Goal: Task Accomplishment & Management: Use online tool/utility

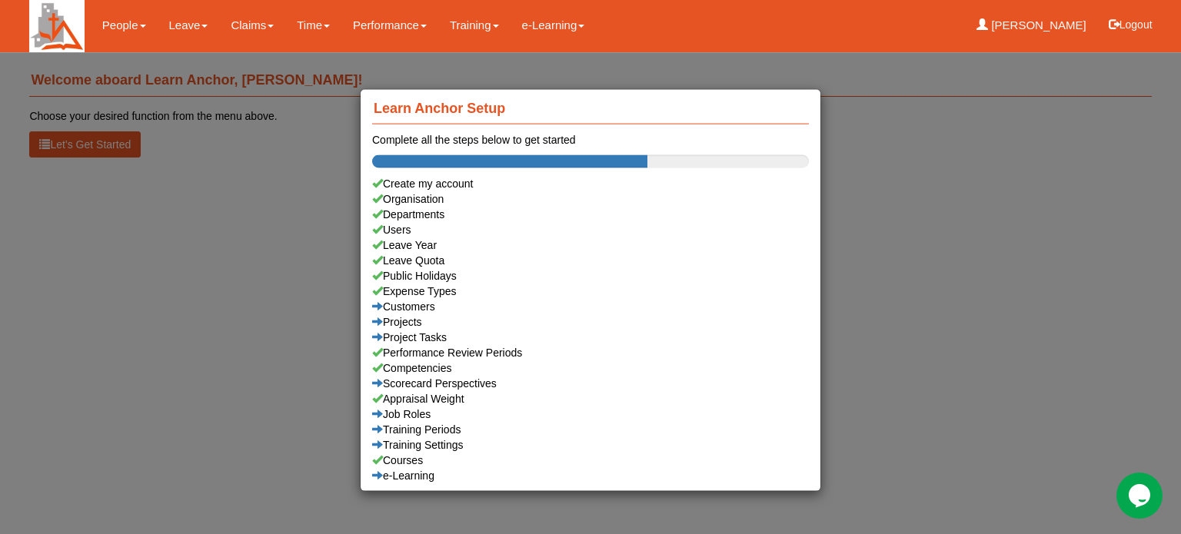
click at [180, 25] on div "Learn Anchor Setup Complete all the steps below to get started Create my accoun…" at bounding box center [590, 267] width 1181 height 534
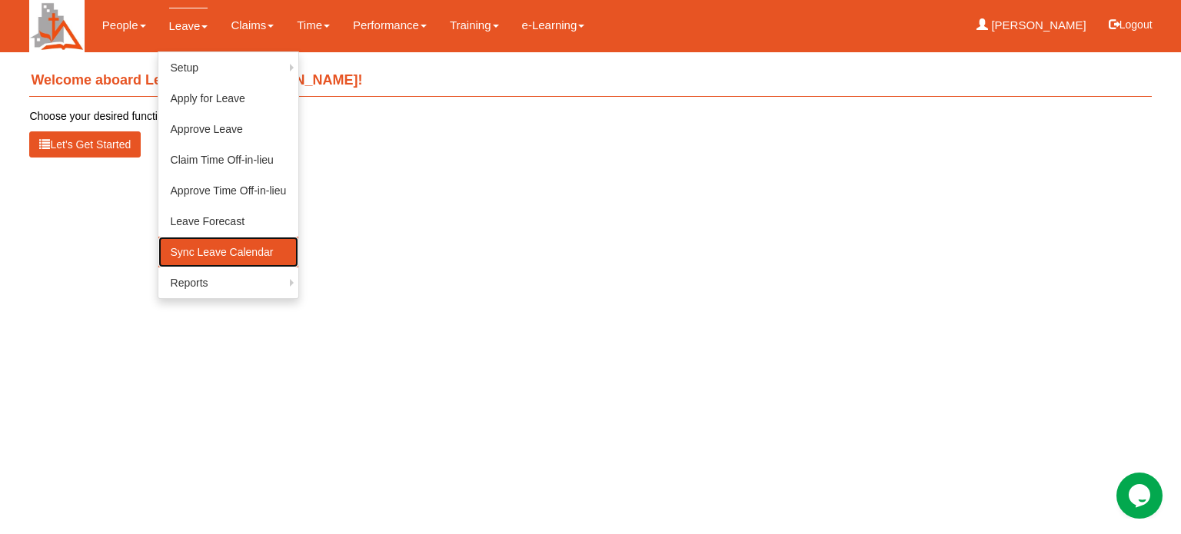
click at [191, 248] on link "Sync Leave Calendar" at bounding box center [228, 252] width 141 height 31
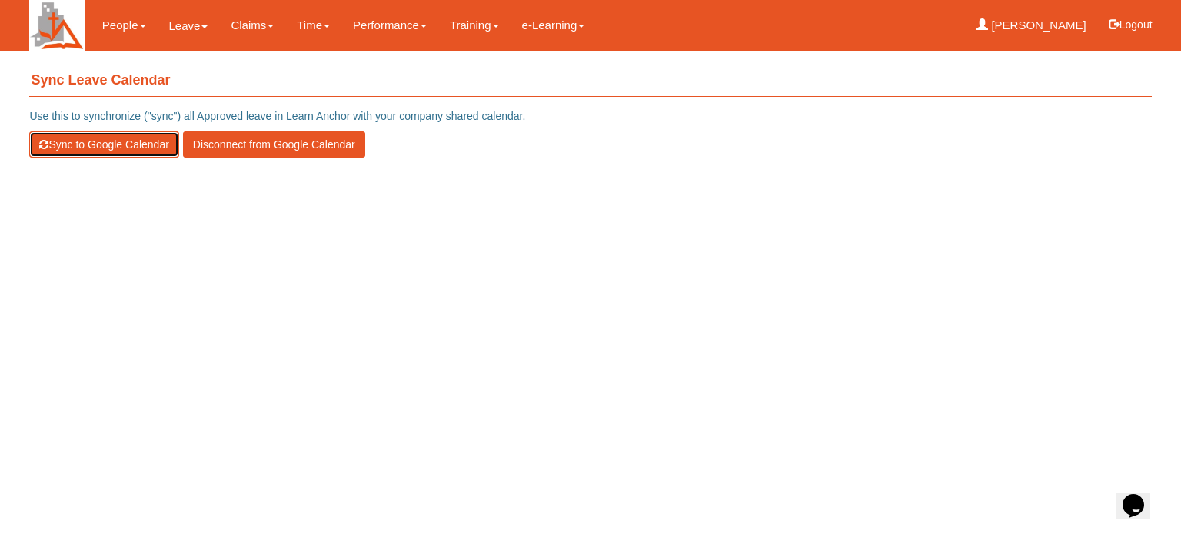
click at [58, 142] on button "Sync to Google Calendar" at bounding box center [103, 144] width 149 height 26
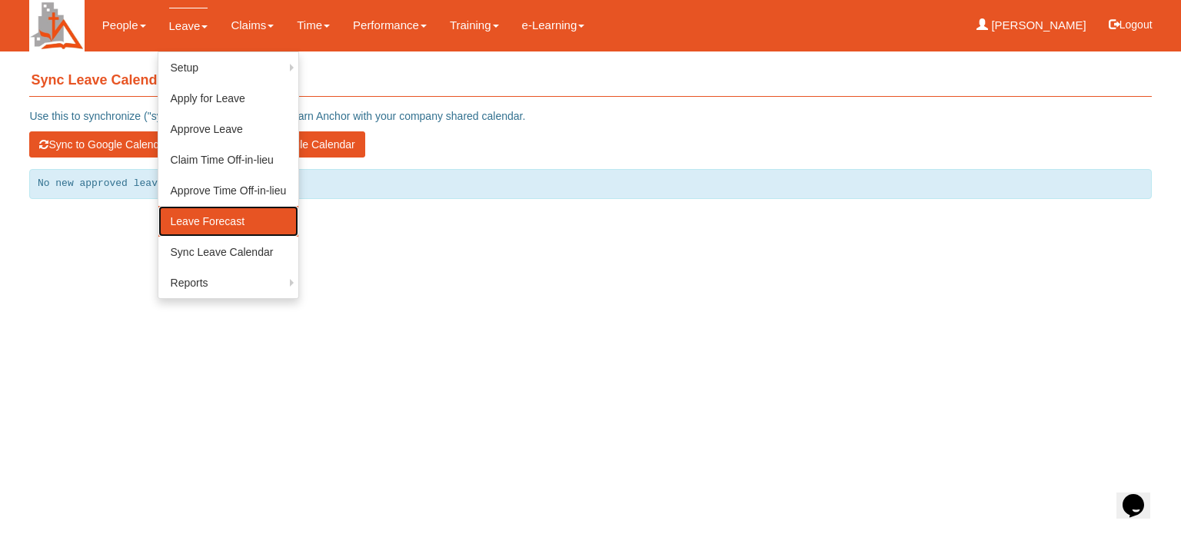
click at [171, 214] on link "Leave Forecast" at bounding box center [228, 221] width 141 height 31
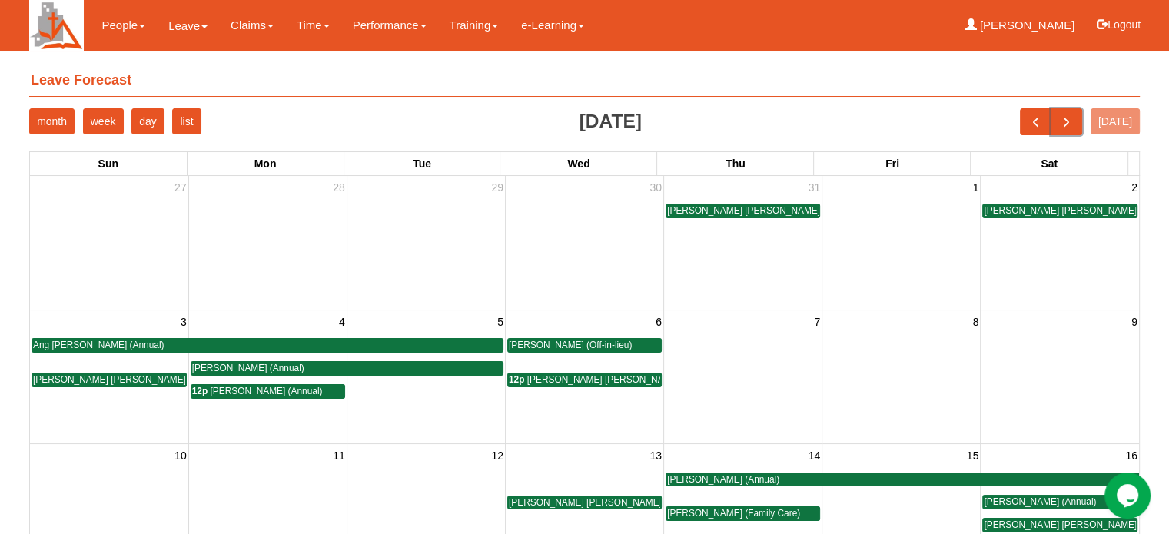
click at [1075, 121] on span "next" at bounding box center [1067, 122] width 16 height 16
